Goal: Navigation & Orientation: Find specific page/section

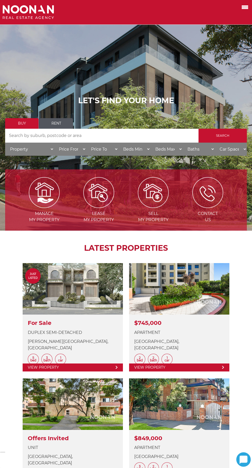
click at [235, 10] on label at bounding box center [239, 7] width 22 height 8
click at [0, 0] on input "checkbox" at bounding box center [0, 0] width 0 height 0
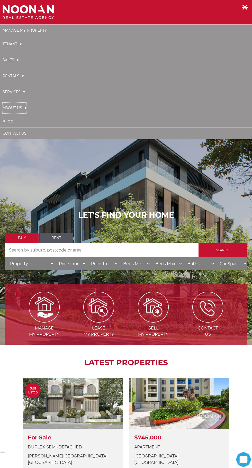
click at [17, 110] on link "About Us" at bounding box center [15, 108] width 24 height 11
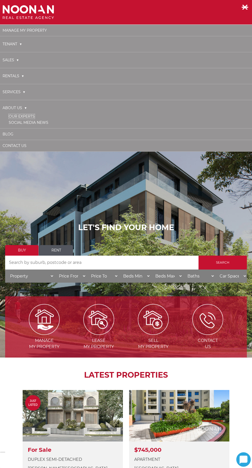
click at [29, 116] on link "Our Experts" at bounding box center [22, 116] width 26 height 5
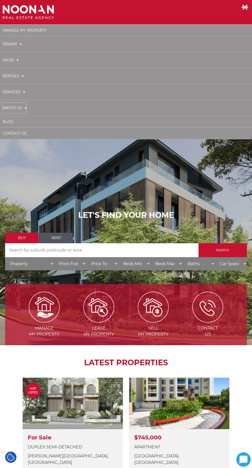
click at [25, 108] on link "About Us" at bounding box center [15, 108] width 24 height 11
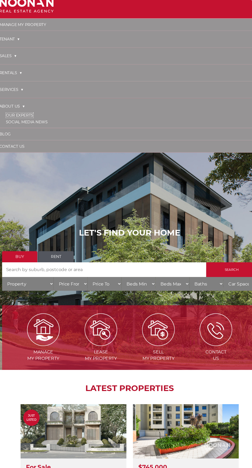
click at [28, 116] on link "Our Experts" at bounding box center [22, 116] width 26 height 5
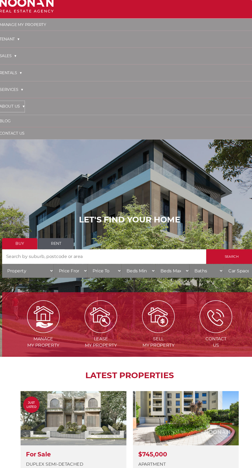
click at [25, 108] on link "About Us" at bounding box center [15, 108] width 24 height 11
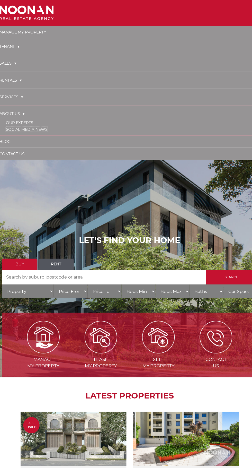
click at [30, 120] on link "Social Media News" at bounding box center [29, 122] width 40 height 5
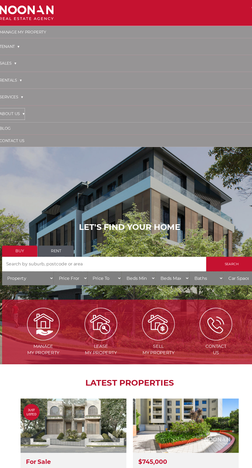
click at [23, 112] on link "About Us" at bounding box center [15, 108] width 24 height 11
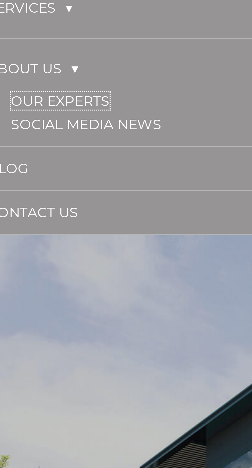
click at [29, 116] on link "Our Experts" at bounding box center [22, 116] width 26 height 5
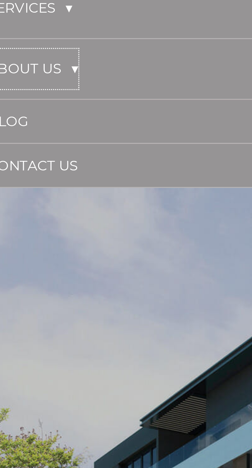
click at [22, 109] on link "About Us" at bounding box center [15, 108] width 24 height 11
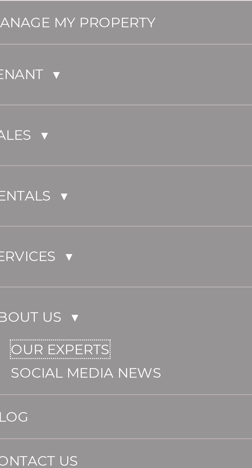
click at [23, 117] on link "Our Experts" at bounding box center [22, 116] width 26 height 5
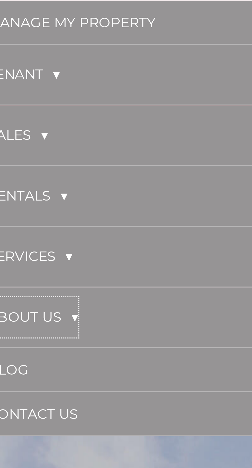
click at [24, 109] on link "About Us" at bounding box center [15, 108] width 24 height 11
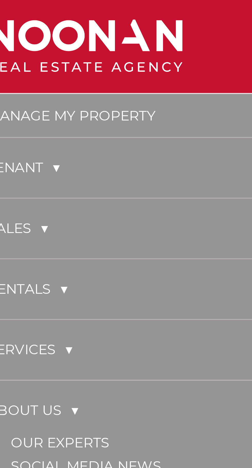
click at [38, 118] on li "Our Experts" at bounding box center [129, 116] width 241 height 6
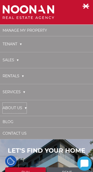
click at [24, 110] on link "About Us" at bounding box center [15, 108] width 24 height 11
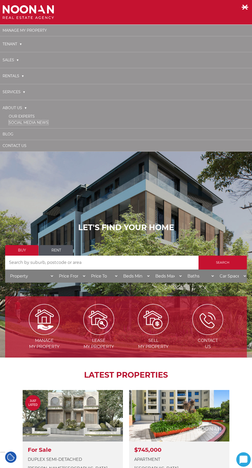
click at [38, 122] on link "Social Media News" at bounding box center [29, 122] width 40 height 5
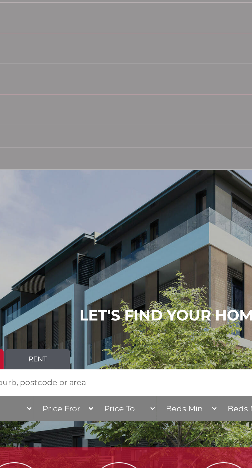
scroll to position [2, 0]
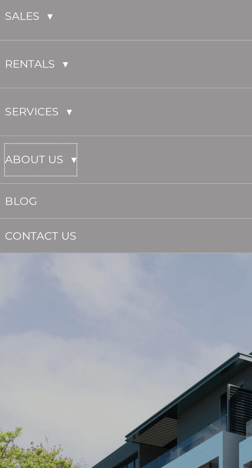
click at [22, 108] on link "About Us" at bounding box center [15, 105] width 24 height 11
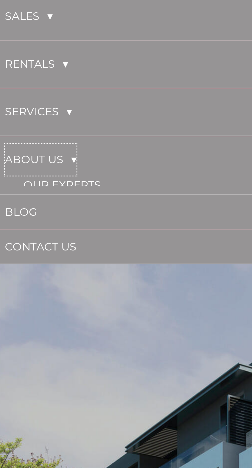
scroll to position [0, 0]
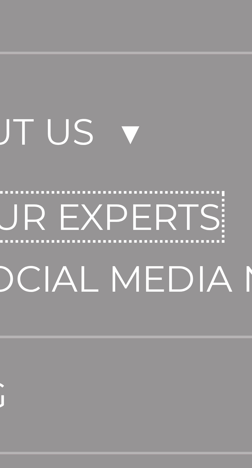
click at [32, 118] on link "Our Experts" at bounding box center [22, 116] width 26 height 5
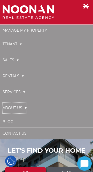
click at [24, 112] on link "About Us" at bounding box center [15, 108] width 24 height 11
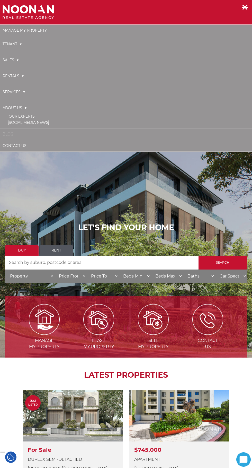
click at [41, 123] on link "Social Media News" at bounding box center [29, 122] width 40 height 5
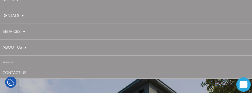
scroll to position [60, 0]
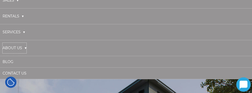
click at [21, 52] on link "About Us" at bounding box center [15, 48] width 24 height 11
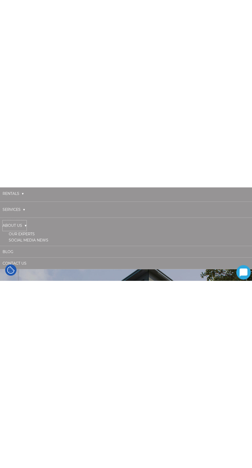
scroll to position [68, 0]
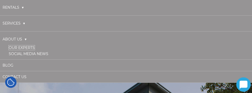
click at [23, 48] on link "Our Experts" at bounding box center [22, 48] width 26 height 5
